Goal: Task Accomplishment & Management: Manage account settings

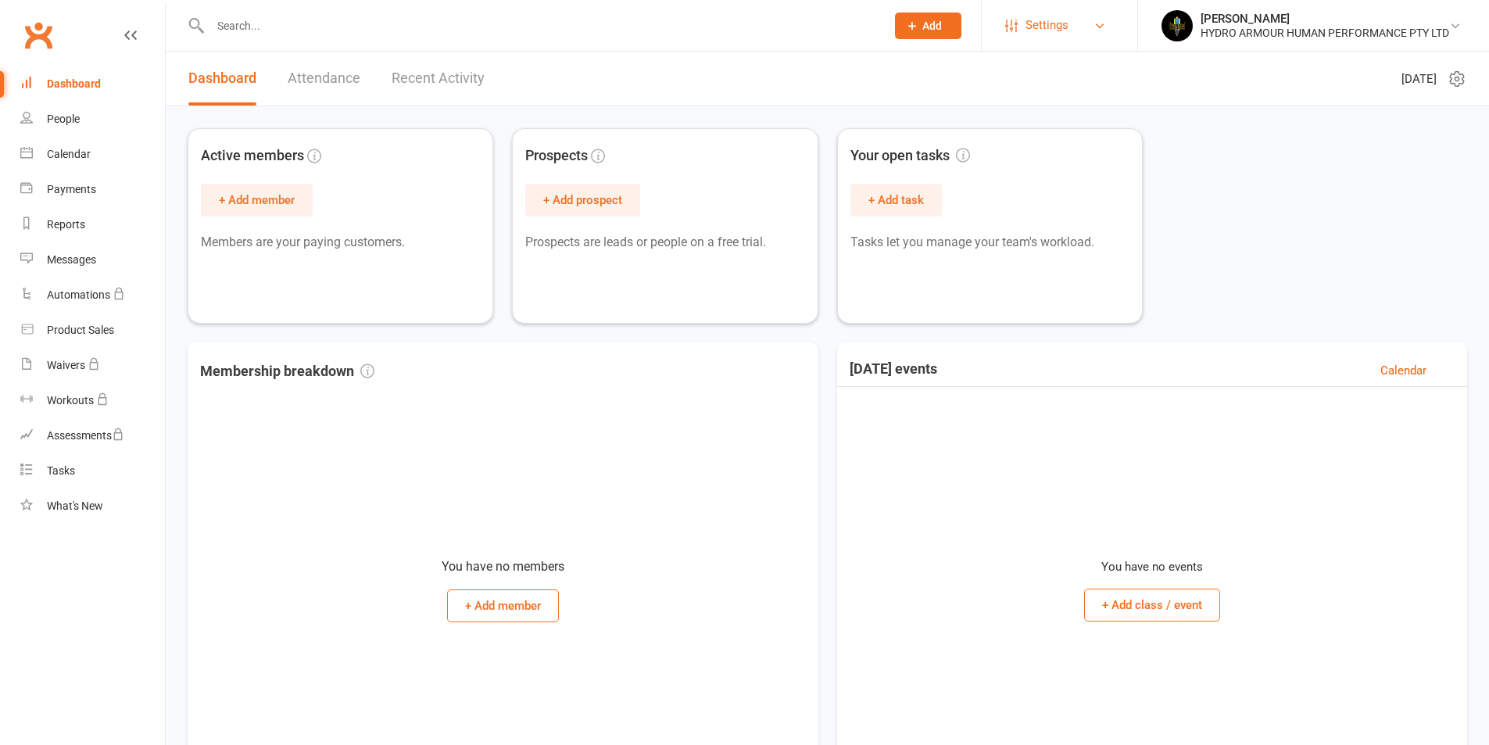
click at [1059, 21] on span "Settings" at bounding box center [1047, 25] width 43 height 35
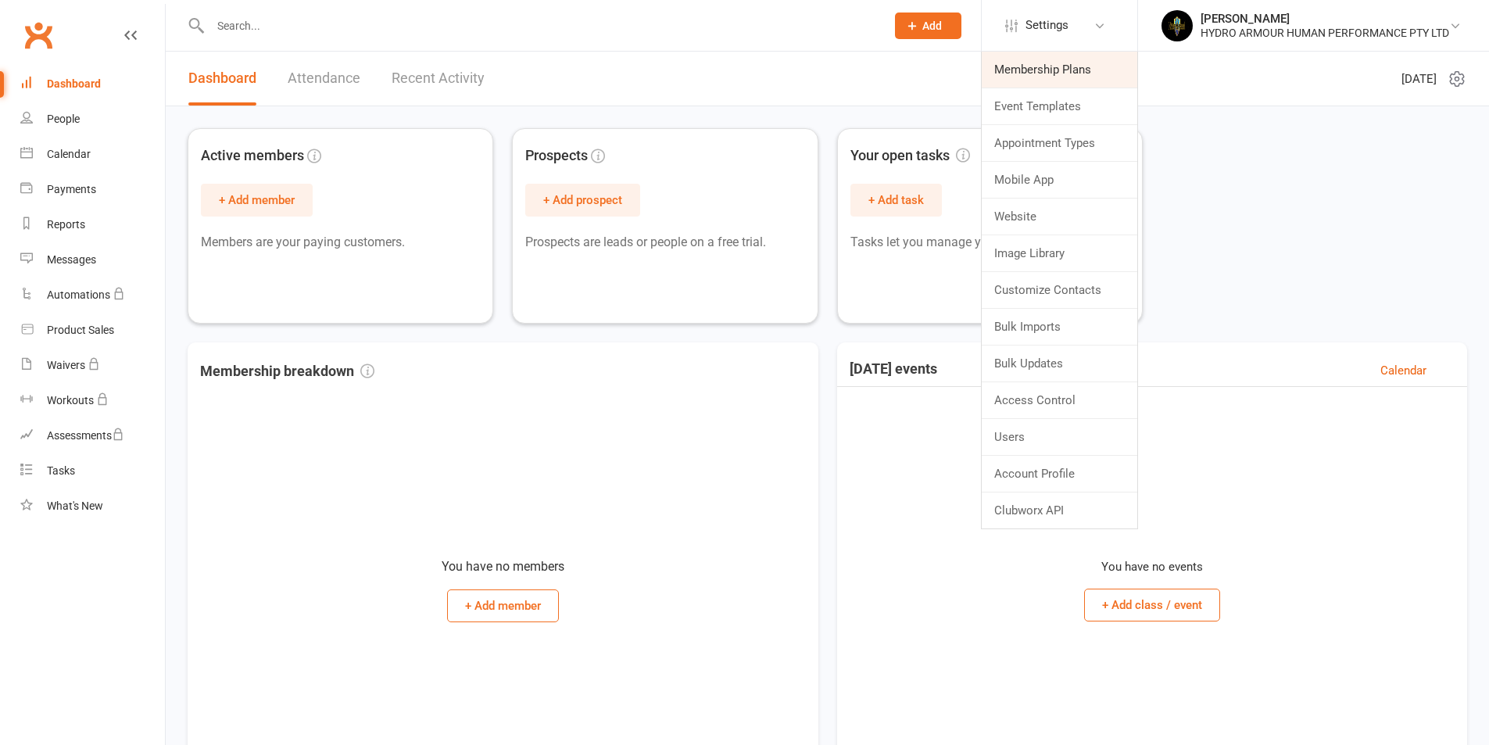
click at [1056, 71] on link "Membership Plans" at bounding box center [1060, 70] width 156 height 36
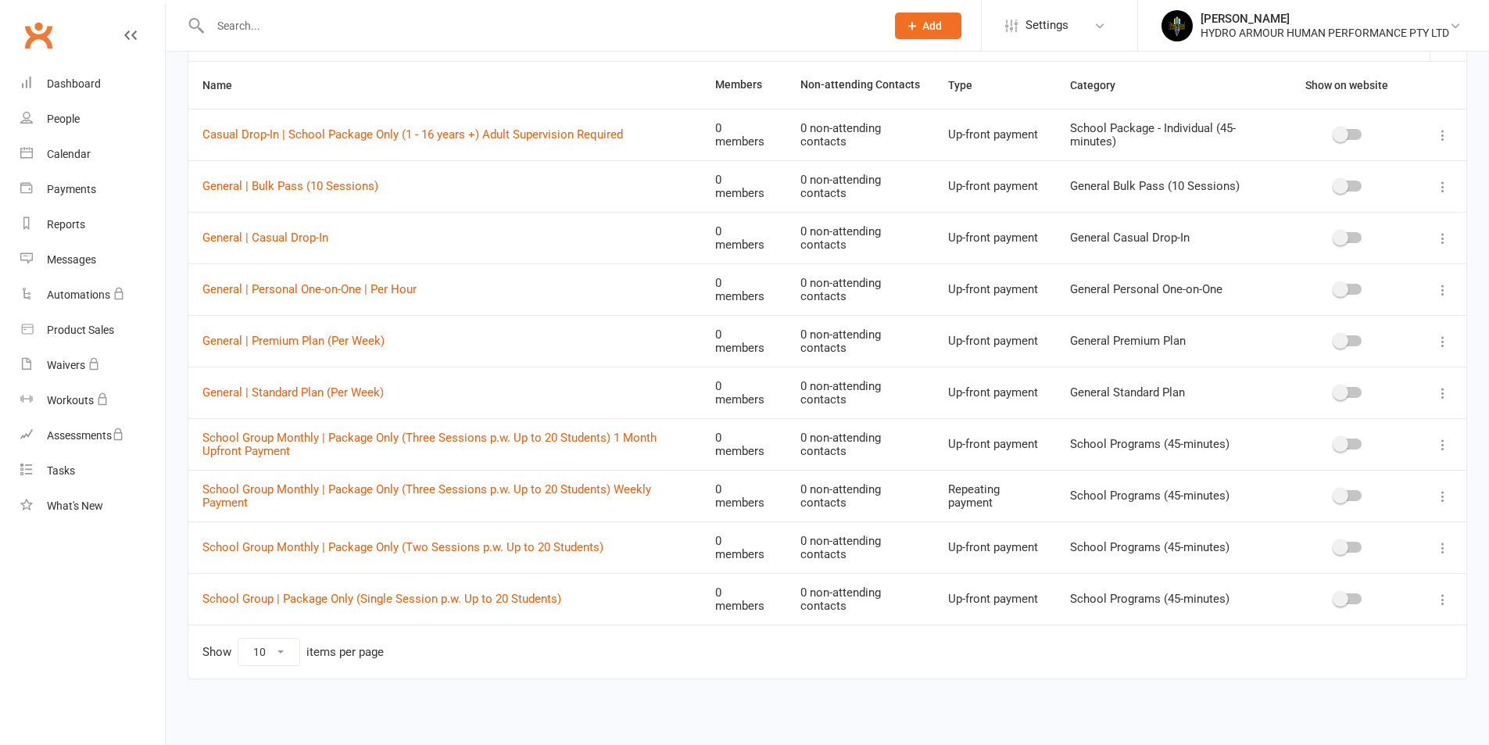
scroll to position [107, 0]
click at [260, 653] on select "10 25 50 100" at bounding box center [268, 651] width 61 height 27
select select "50"
click at [238, 638] on select "10 25 50 100" at bounding box center [268, 651] width 61 height 27
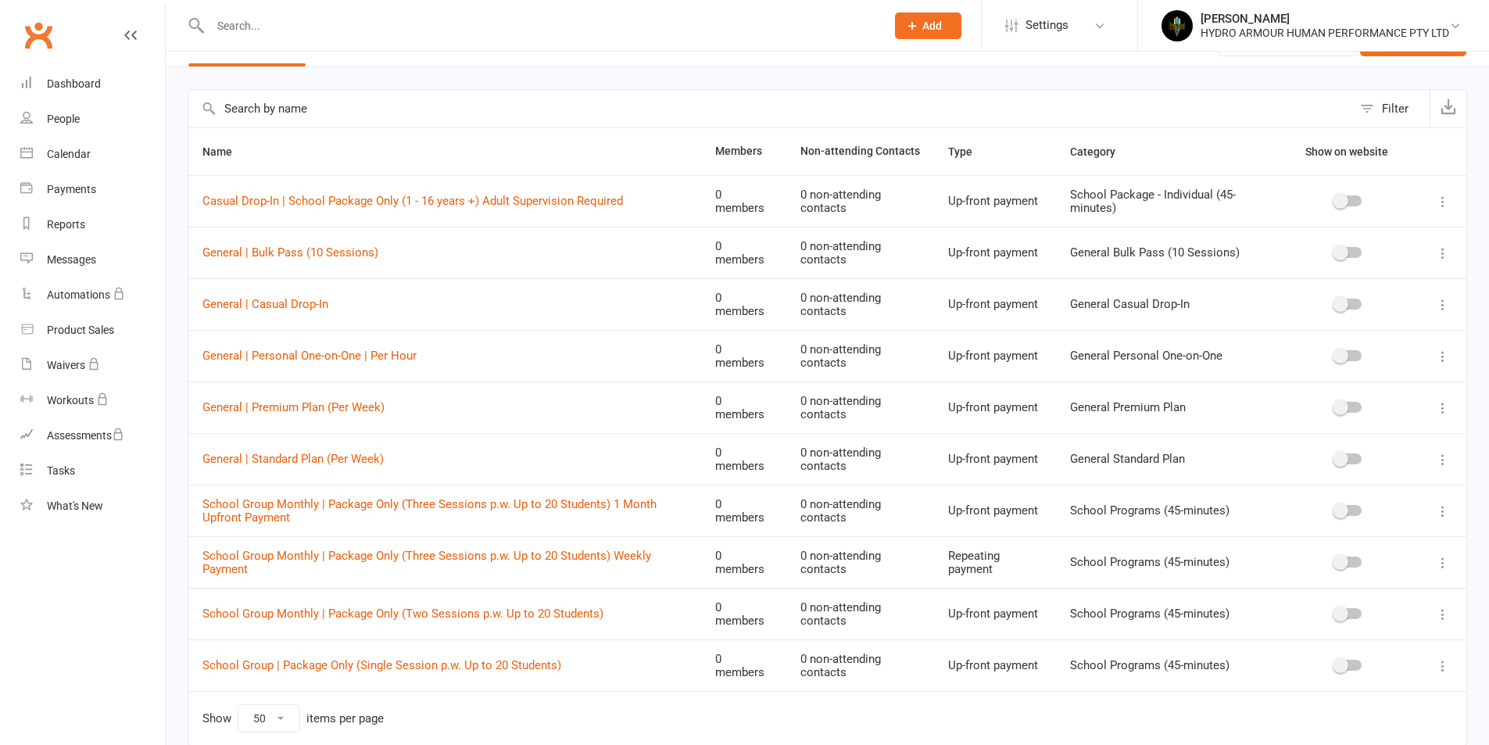
scroll to position [0, 0]
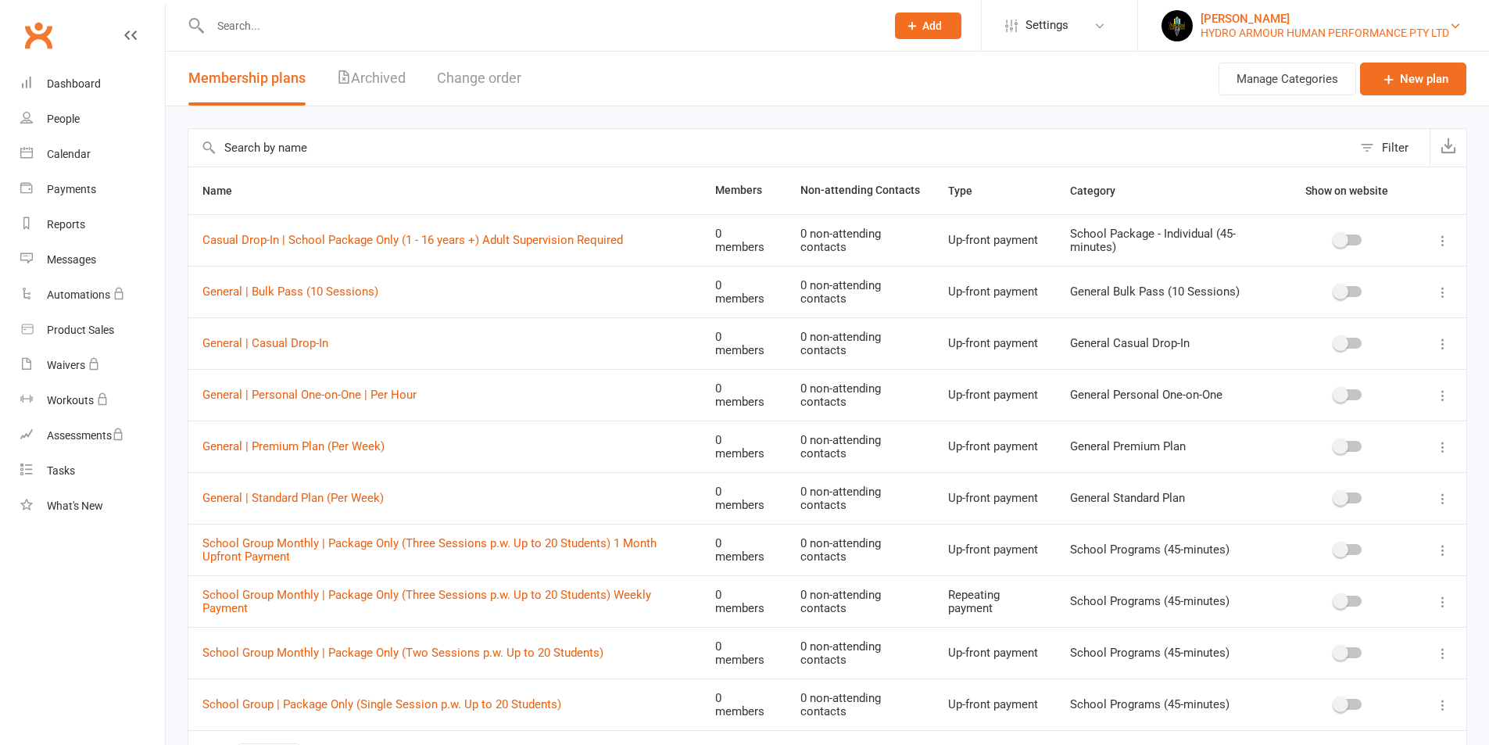
click at [1258, 14] on div "[PERSON_NAME]" at bounding box center [1325, 19] width 249 height 14
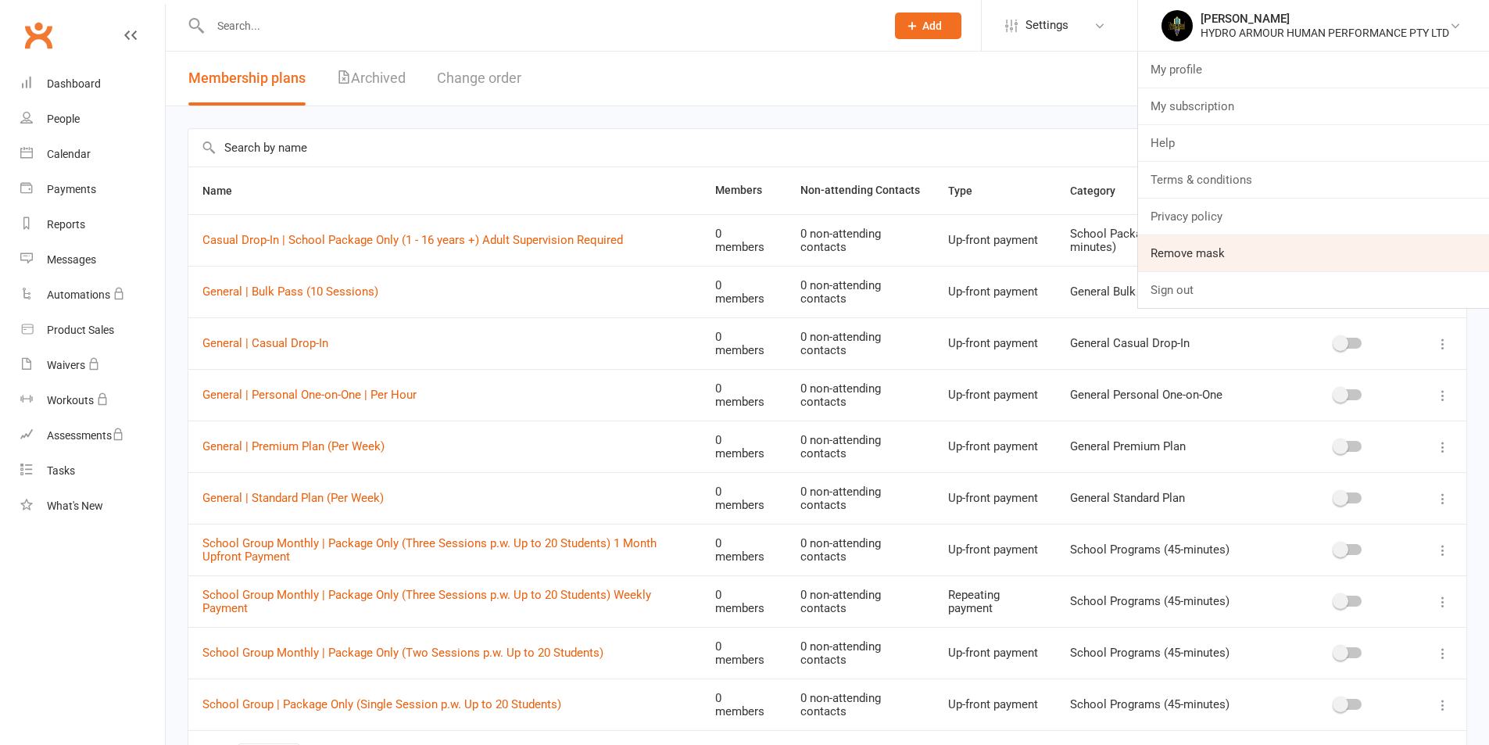
click at [1240, 259] on link "Remove mask" at bounding box center [1313, 253] width 351 height 36
